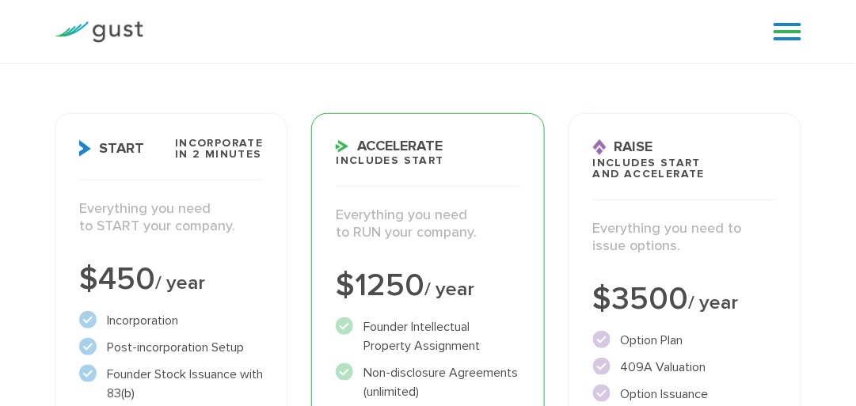
scroll to position [237, 0]
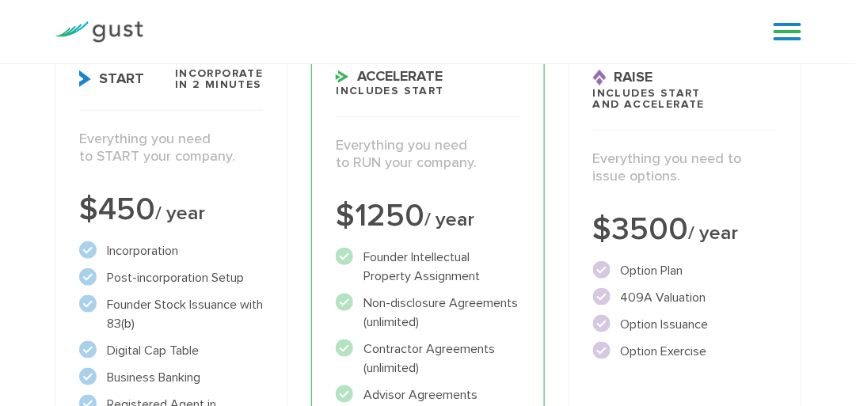
click at [373, 145] on div "Choose Your Plan Upgrade anytime Start Incorporate in 2 Minutes Everything you …" at bounding box center [428, 315] width 770 height 900
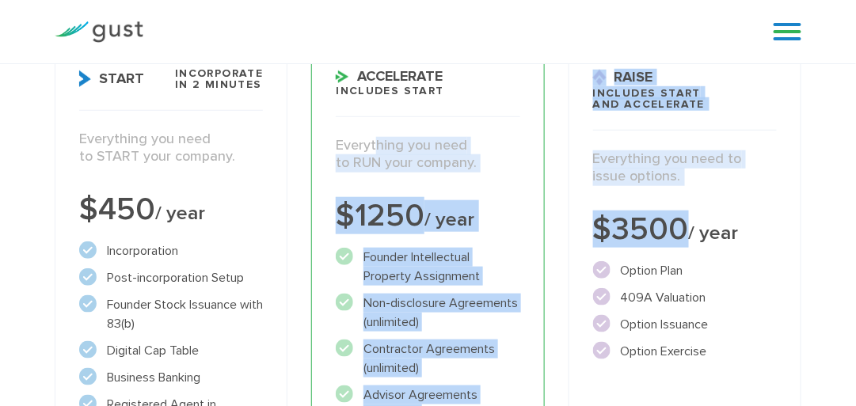
drag, startPoint x: 0, startPoint y: 0, endPoint x: 687, endPoint y: 239, distance: 727.6
click at [687, 239] on div "Start Incorporate in 2 Minutes Everything you need to START your company. $450 …" at bounding box center [428, 399] width 770 height 734
click at [689, 239] on span "/ year" at bounding box center [714, 233] width 50 height 24
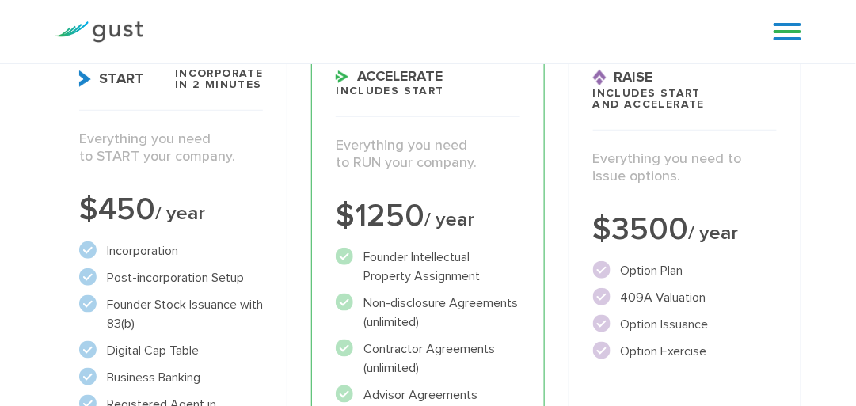
click at [689, 239] on span "/ year" at bounding box center [714, 233] width 50 height 24
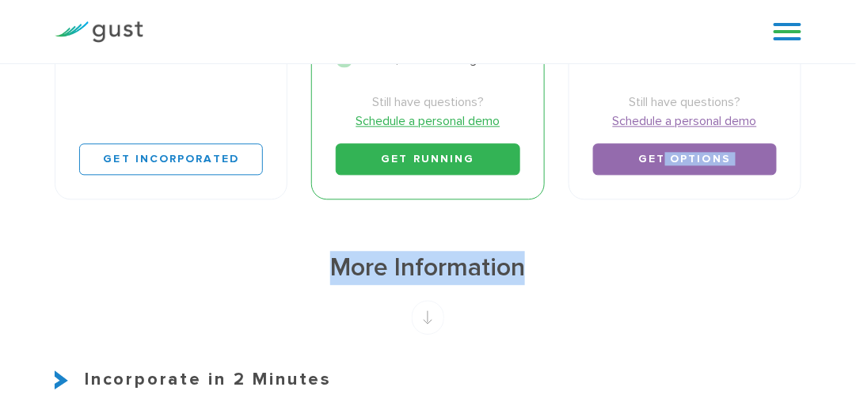
drag, startPoint x: 671, startPoint y: 223, endPoint x: 663, endPoint y: 161, distance: 63.0
click at [663, 161] on link "Get Options" at bounding box center [685, 159] width 184 height 32
